Goal: Task Accomplishment & Management: Use online tool/utility

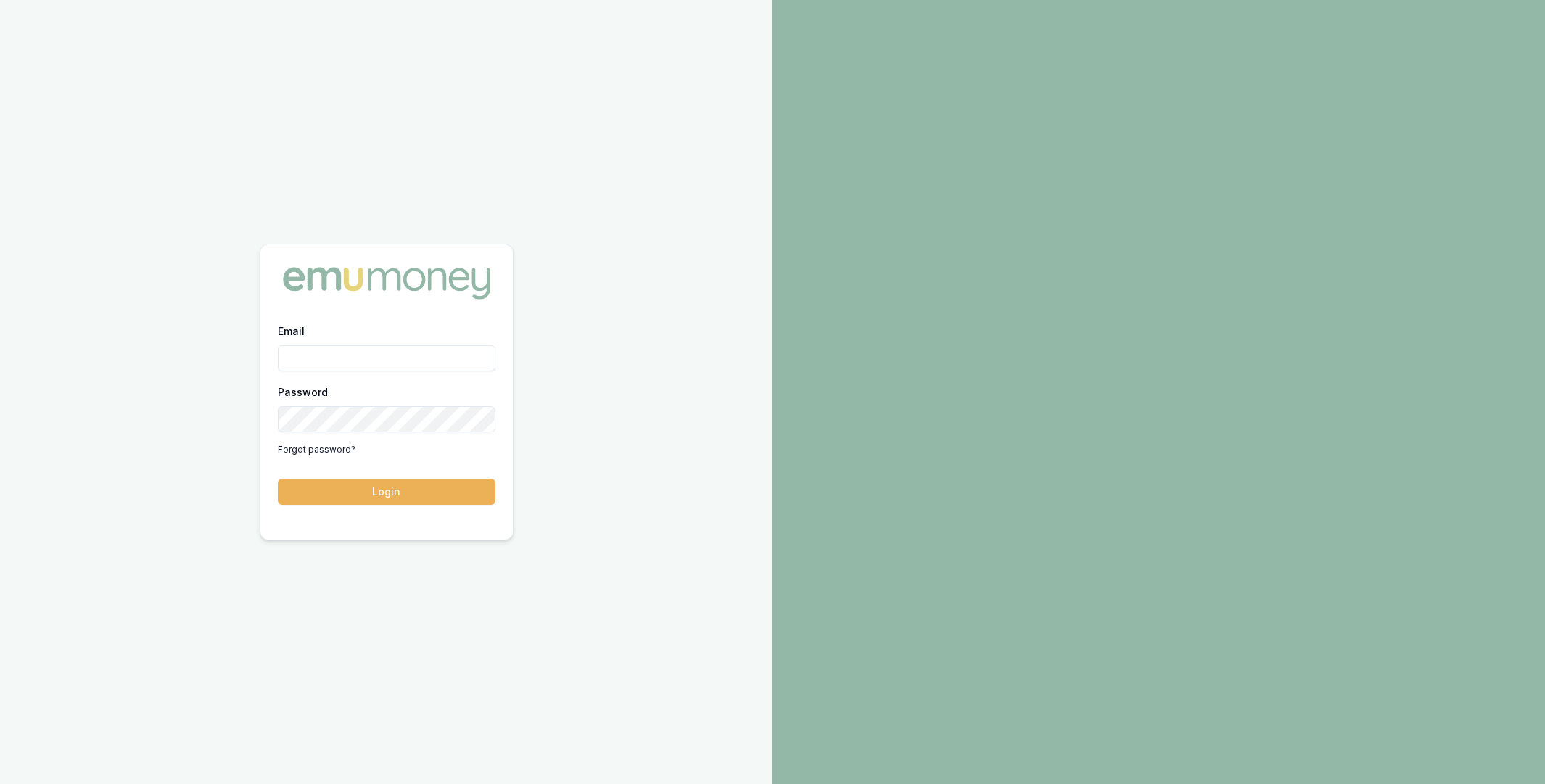
click at [401, 349] on input "Email" at bounding box center [387, 359] width 217 height 26
click at [0, 783] on com-1password-button at bounding box center [0, 784] width 0 height 0
type input "m@emumoney.com.au"
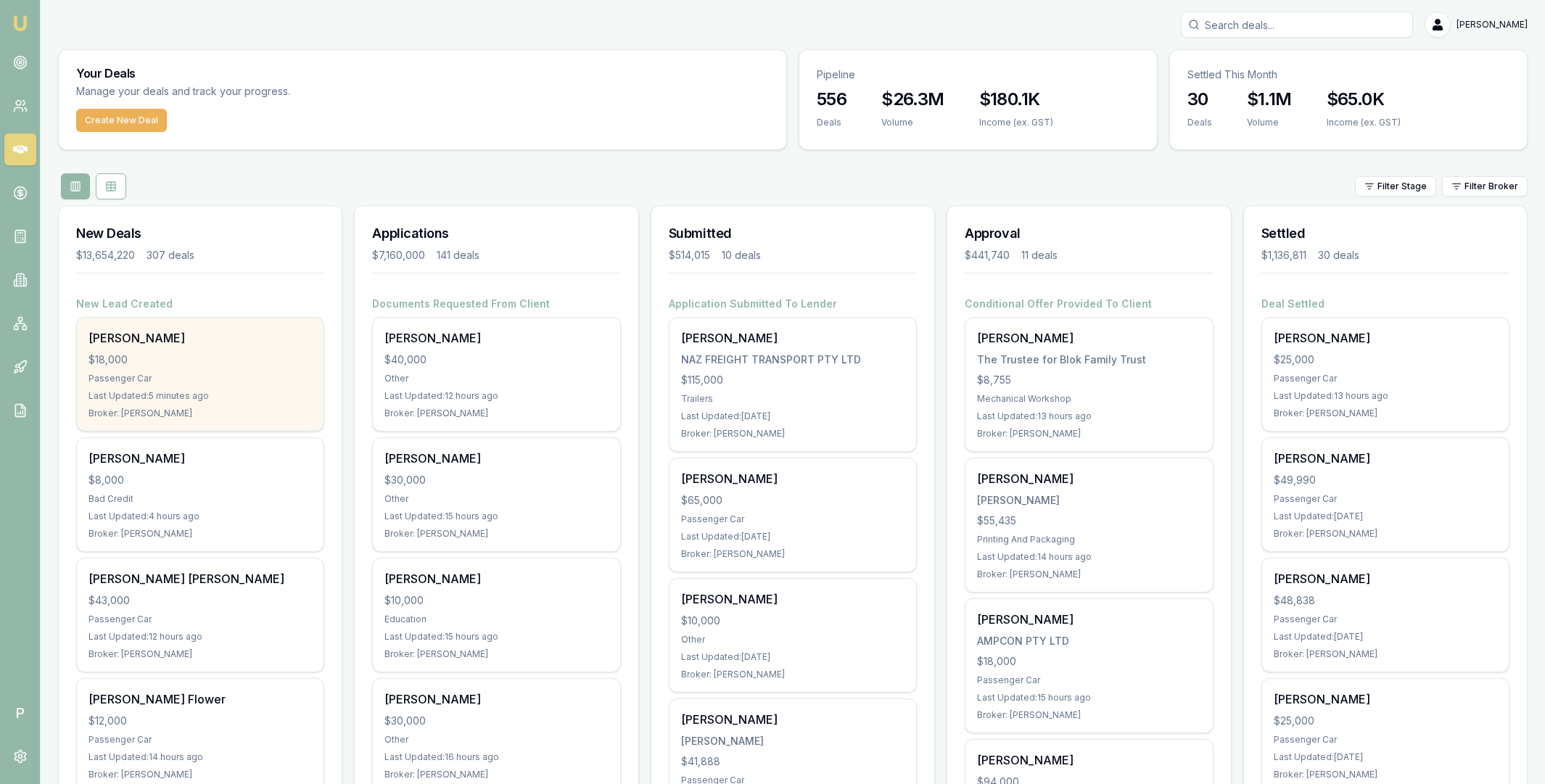
click at [254, 350] on div "[PERSON_NAME] $18,000 Passenger Car Last Updated: 5 minutes ago Broker: [PERSON…" at bounding box center [200, 374] width 247 height 114
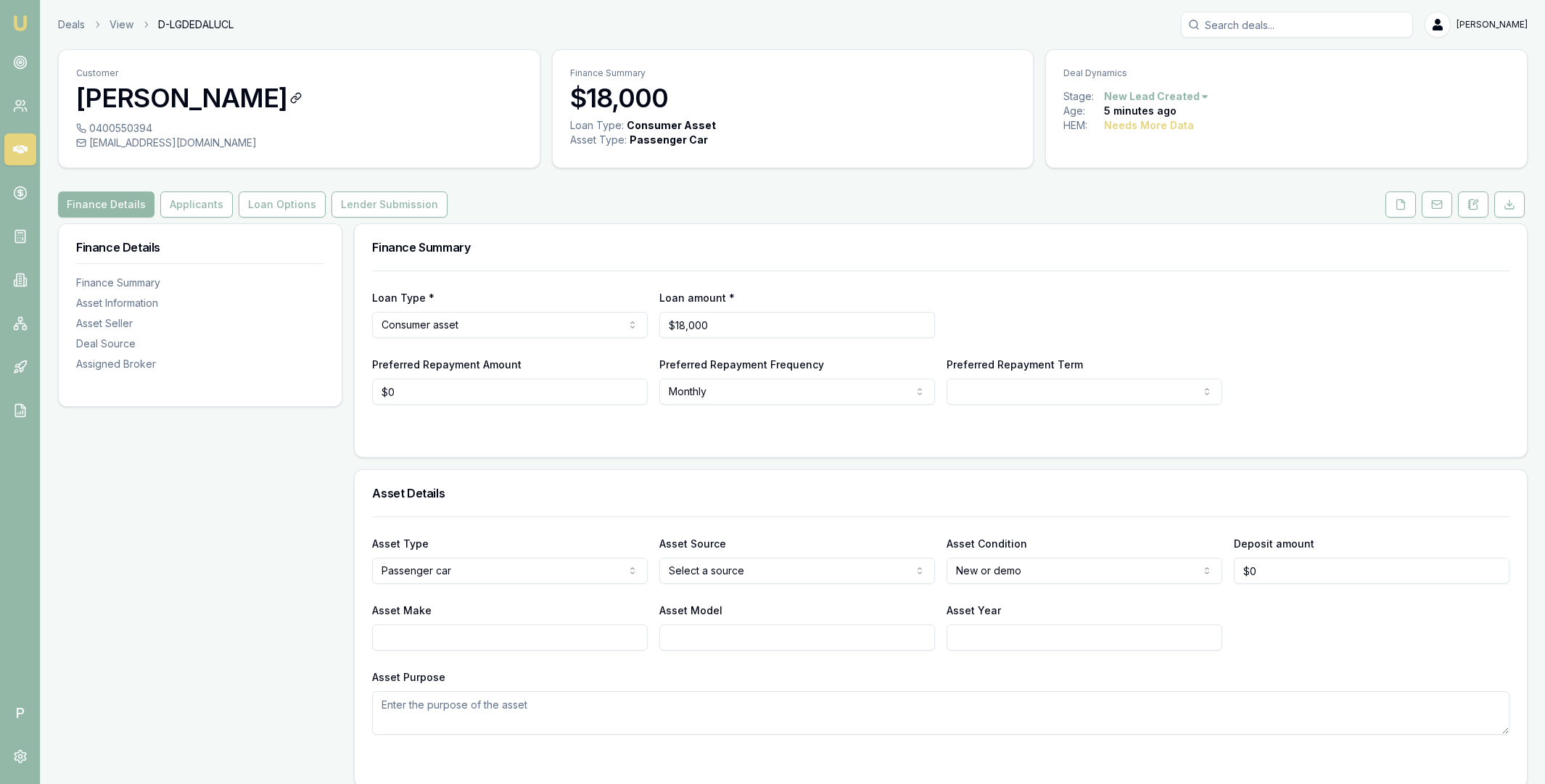
click at [196, 100] on h3 "[PERSON_NAME]" at bounding box center [299, 97] width 446 height 29
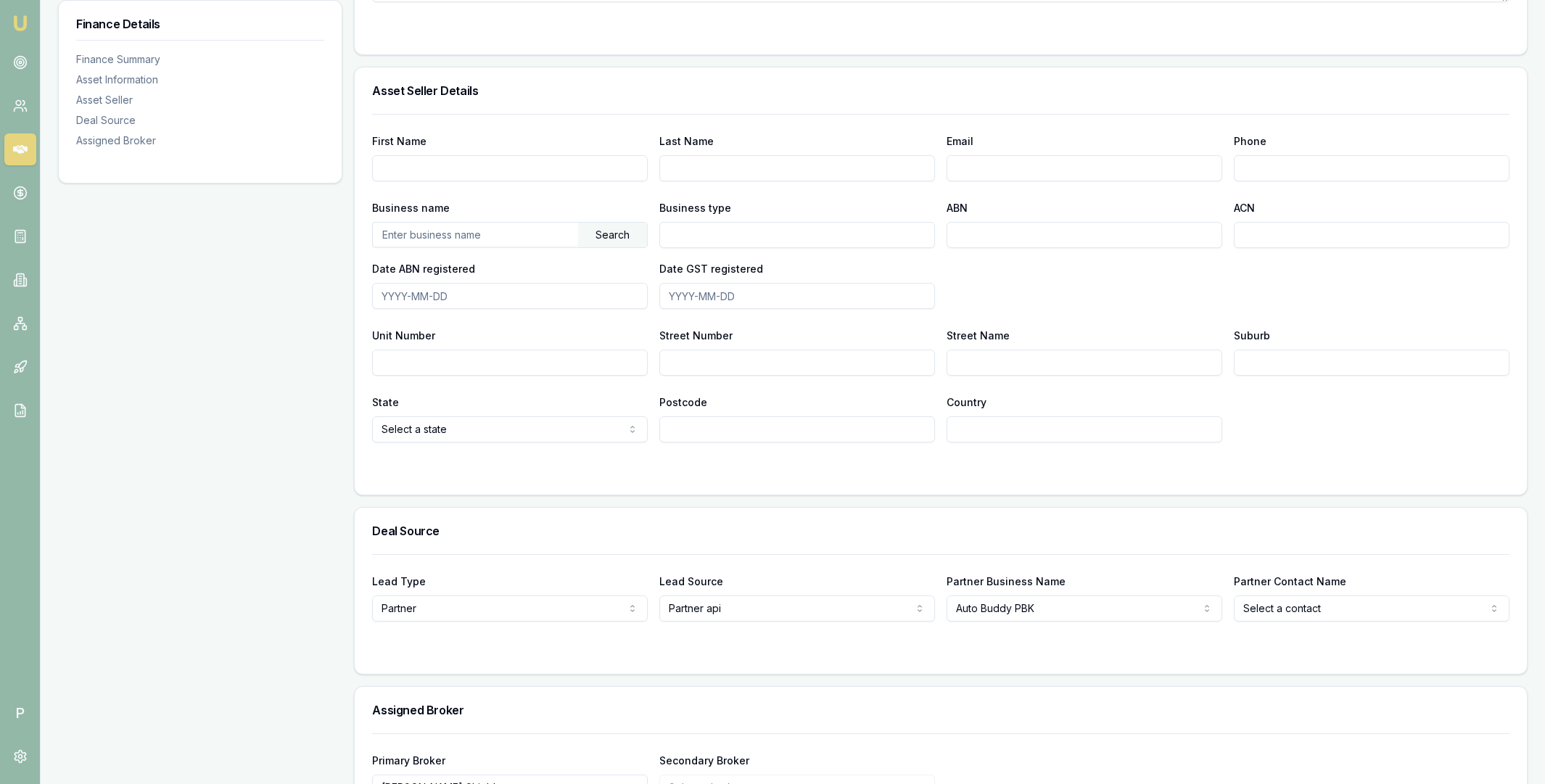
scroll to position [828, 0]
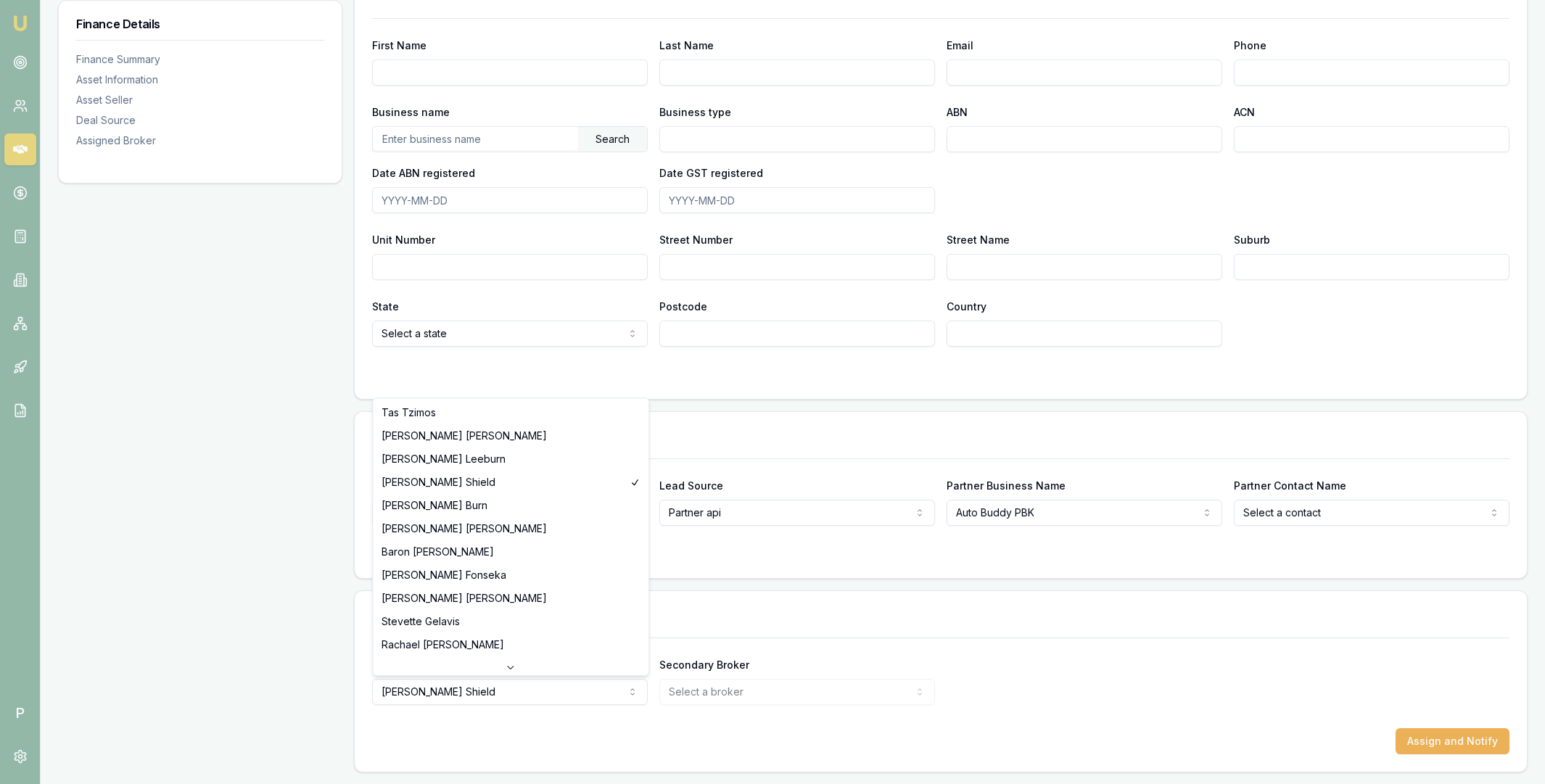
select select "U-8KX7AS190Y"
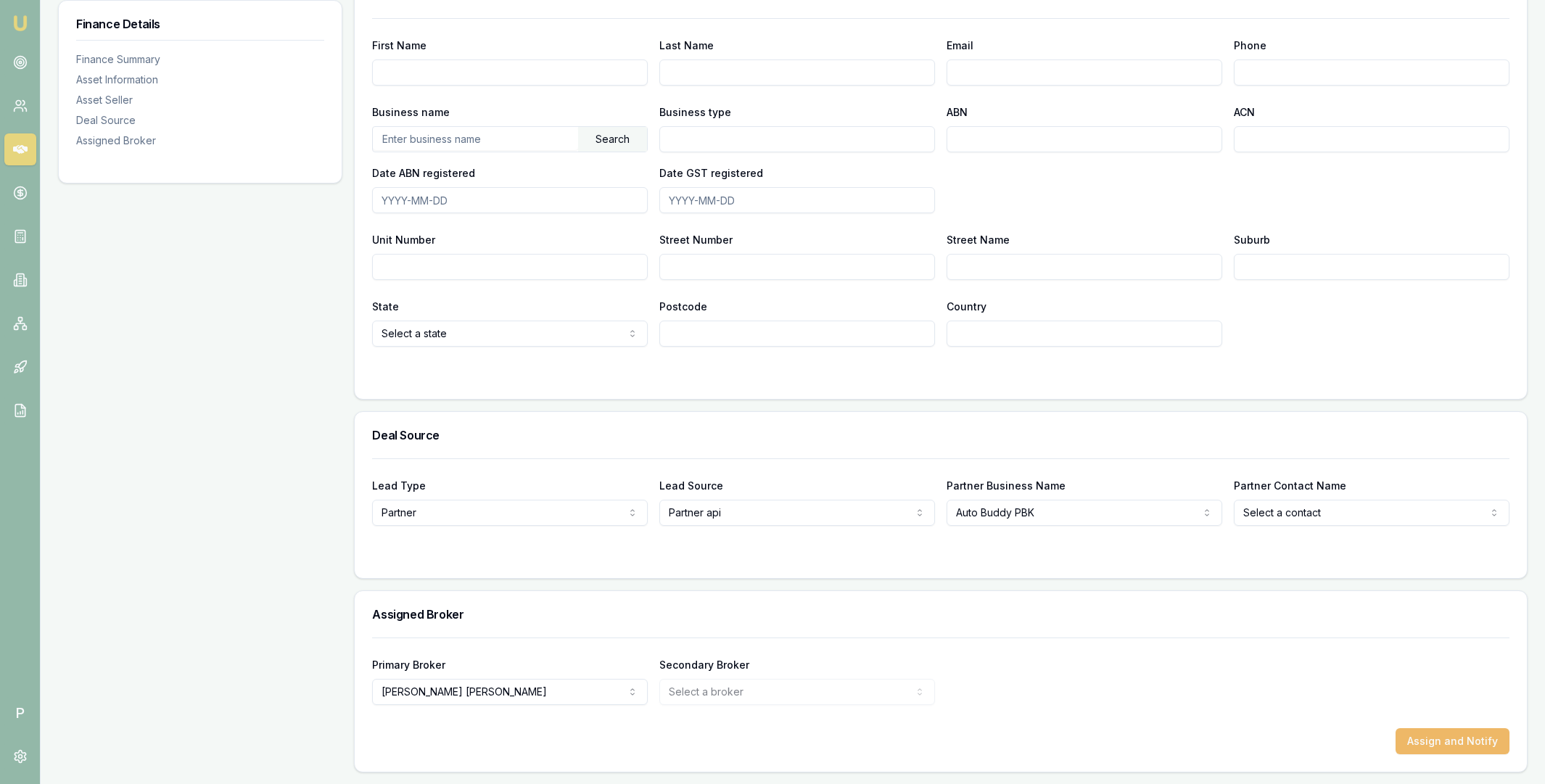
click at [1452, 740] on button "Assign and Notify" at bounding box center [1452, 741] width 114 height 26
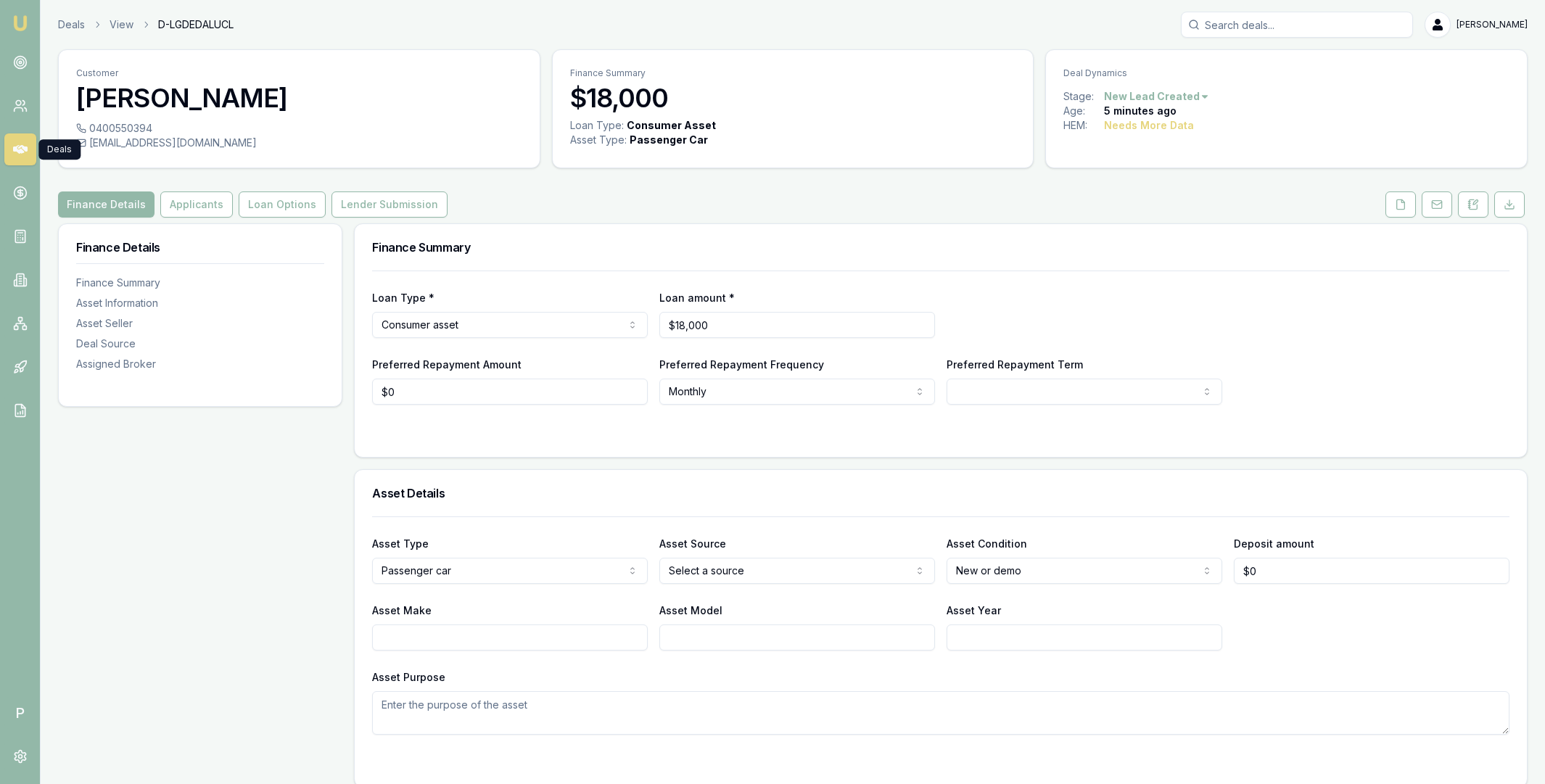
click at [16, 149] on icon at bounding box center [21, 149] width 15 height 9
